Goal: Task Accomplishment & Management: Use online tool/utility

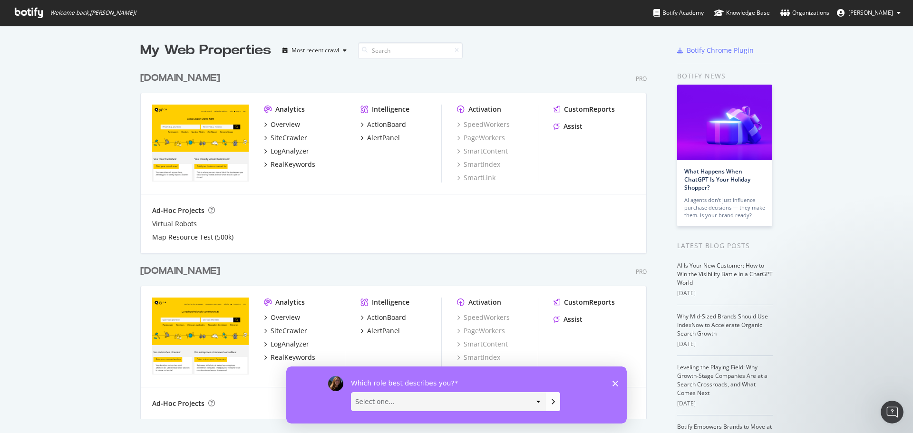
click at [605, 72] on div "[DOMAIN_NAME] Pro" at bounding box center [393, 78] width 507 height 14
click at [279, 136] on div "SiteCrawler" at bounding box center [289, 138] width 37 height 10
